Goal: Information Seeking & Learning: Learn about a topic

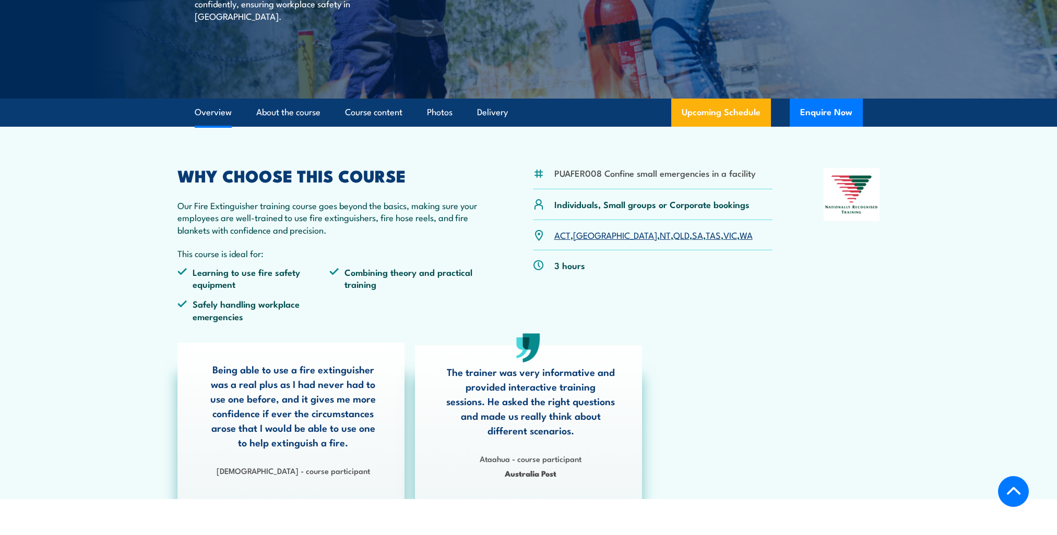
scroll to position [209, 0]
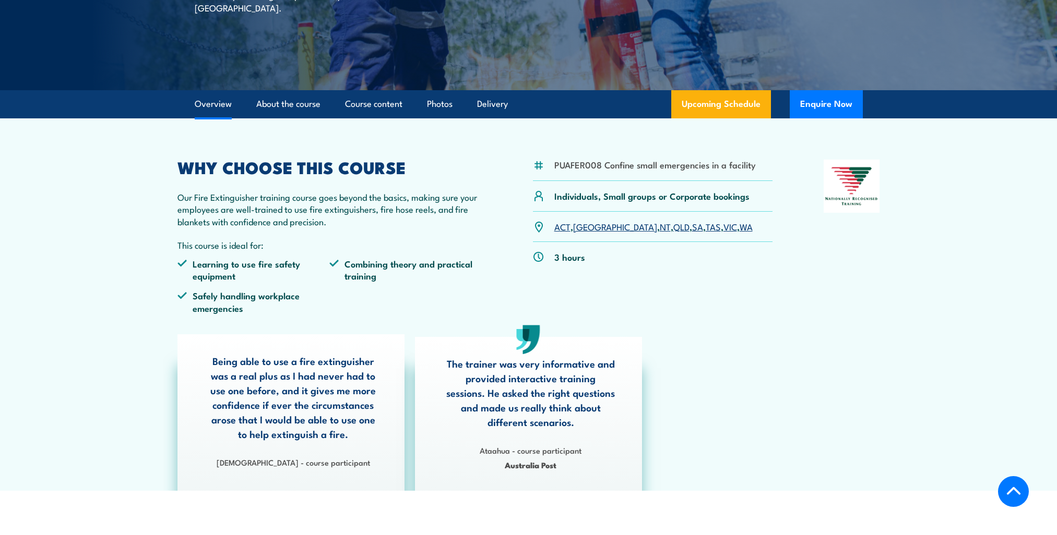
click at [739, 228] on link "WA" at bounding box center [745, 226] width 13 height 13
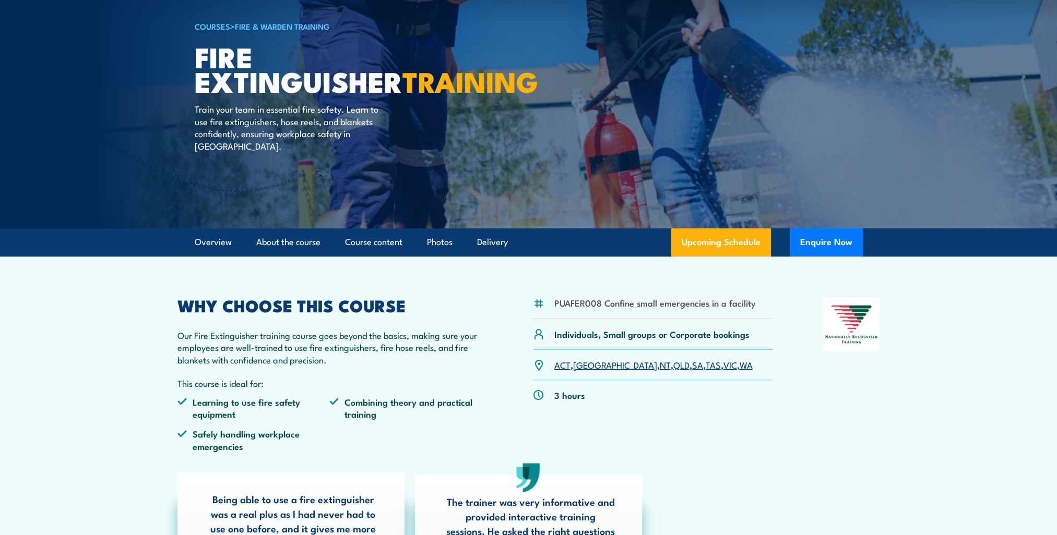
scroll to position [52, 0]
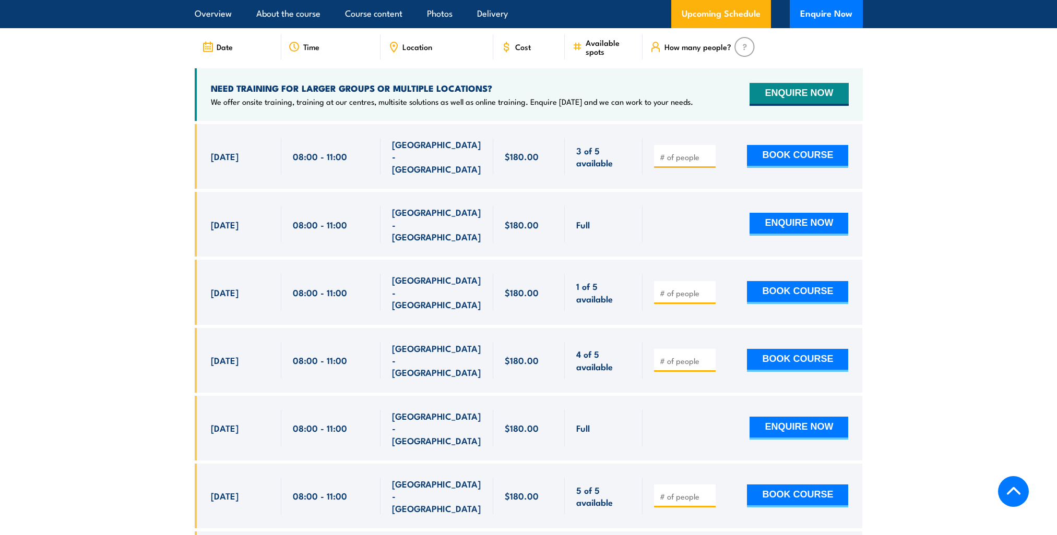
scroll to position [1855, 0]
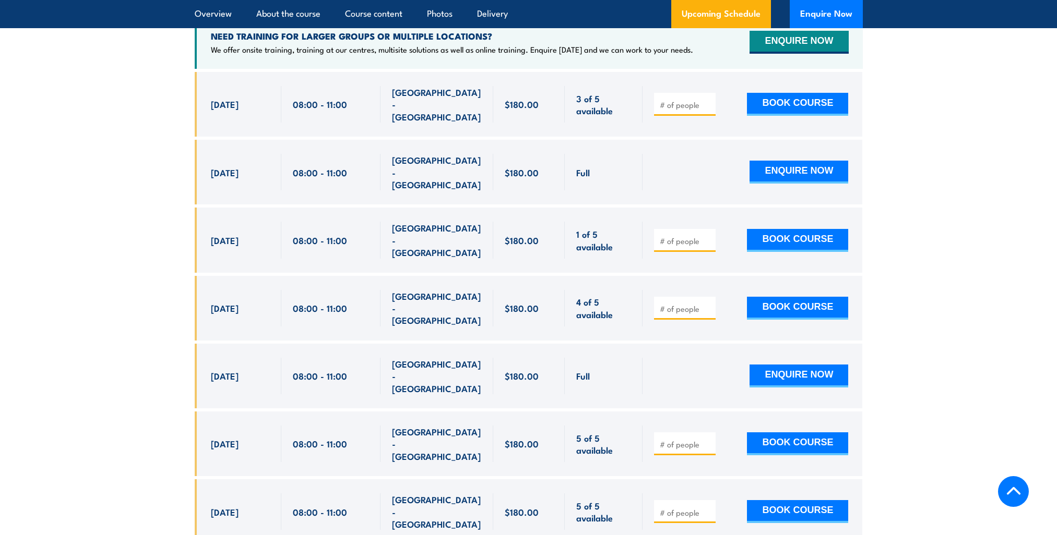
click at [99, 276] on section "UPCOMING SCHEDULE FOR - "Fire Extinguisher Training" [DATE] [DATE]" at bounding box center [528, 235] width 1057 height 649
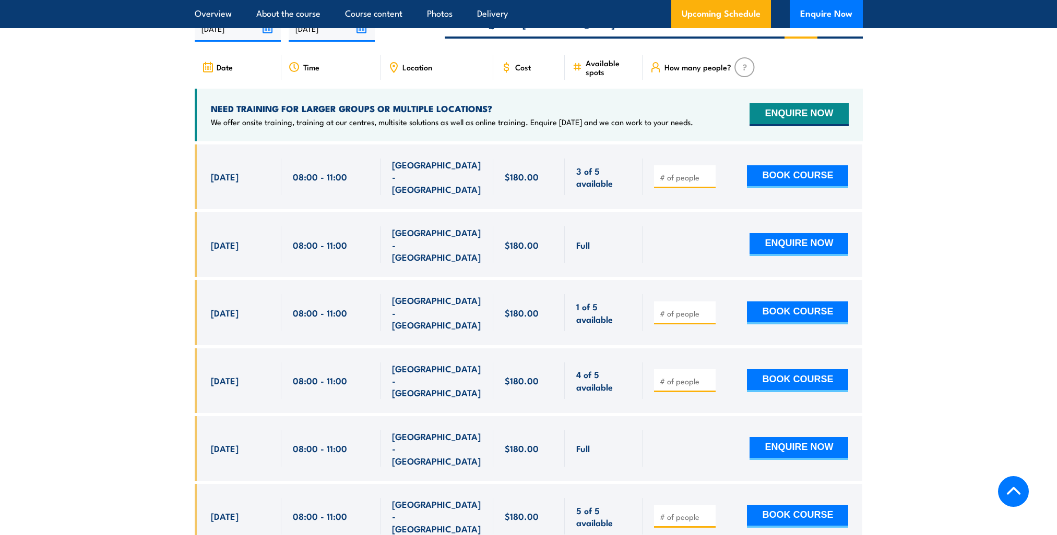
scroll to position [1647, 0]
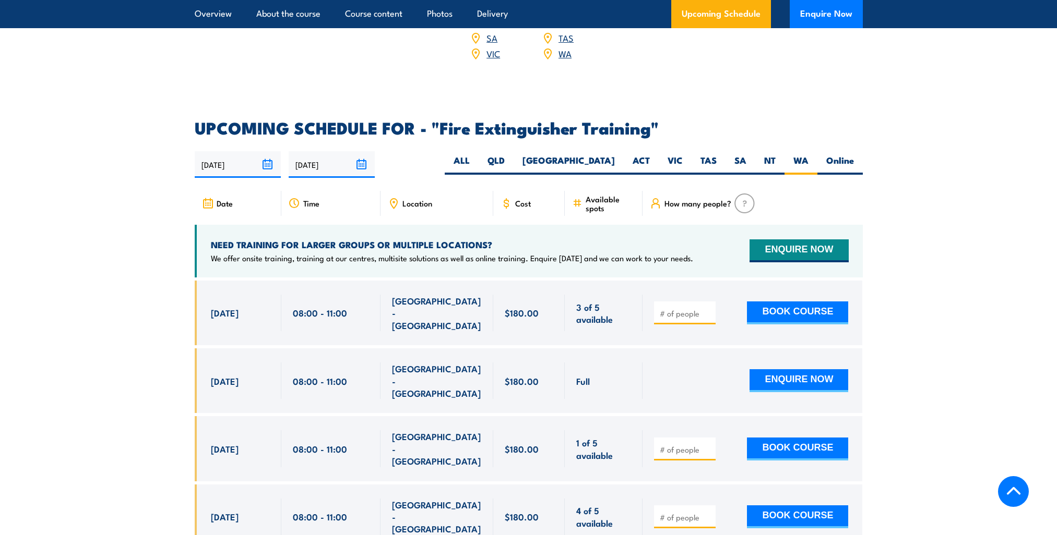
click at [319, 199] on span "Time" at bounding box center [311, 203] width 16 height 9
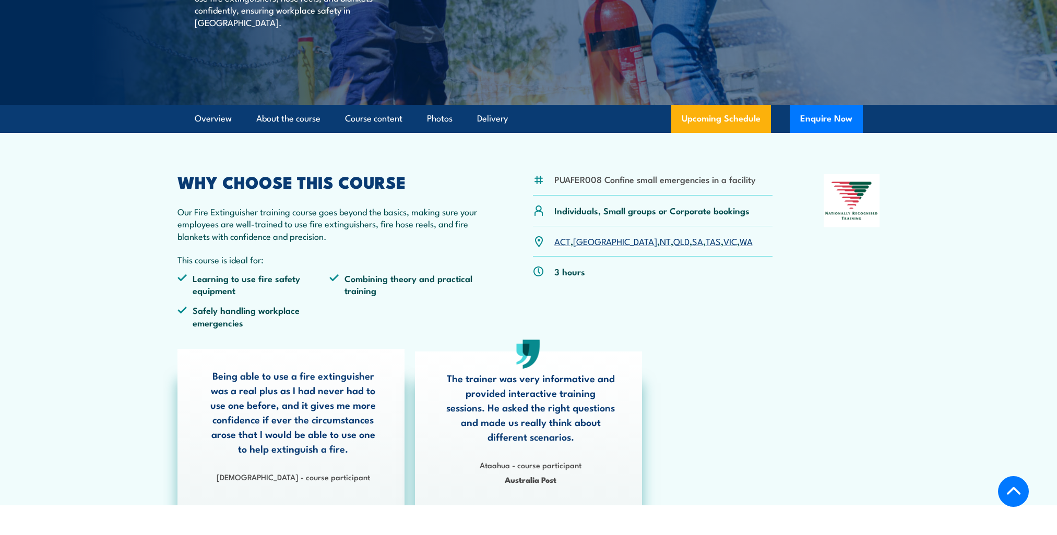
scroll to position [209, 0]
